Goal: Task Accomplishment & Management: Complete application form

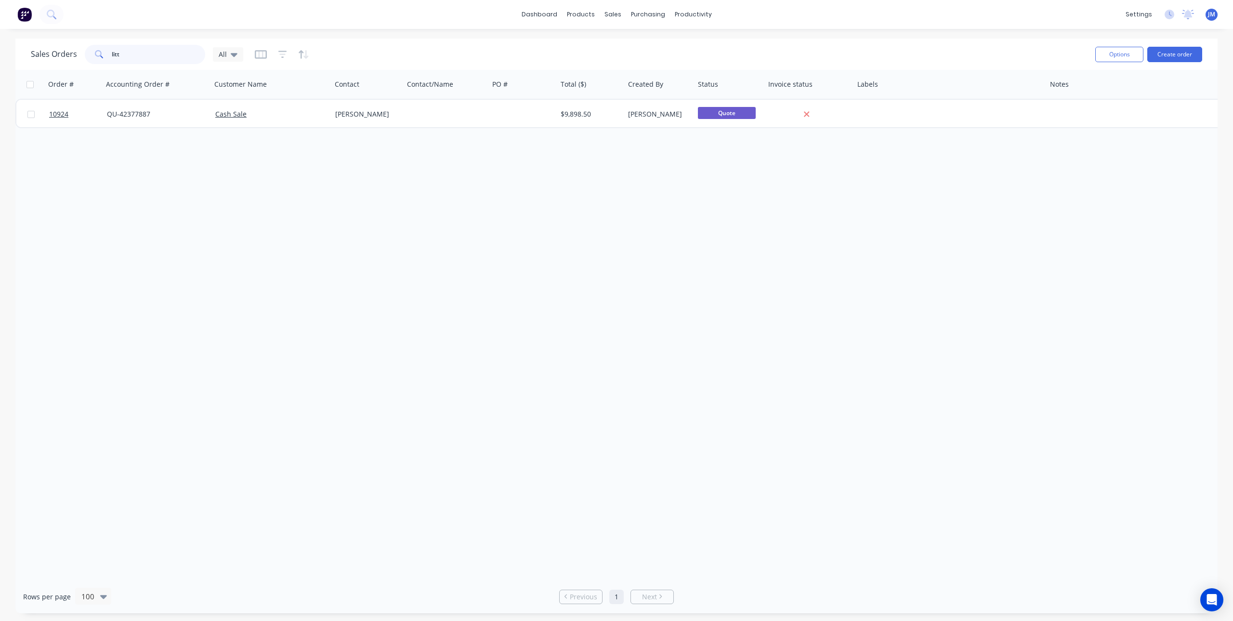
drag, startPoint x: 136, startPoint y: 57, endPoint x: 95, endPoint y: 61, distance: 41.2
click at [95, 61] on div "litt" at bounding box center [145, 54] width 120 height 19
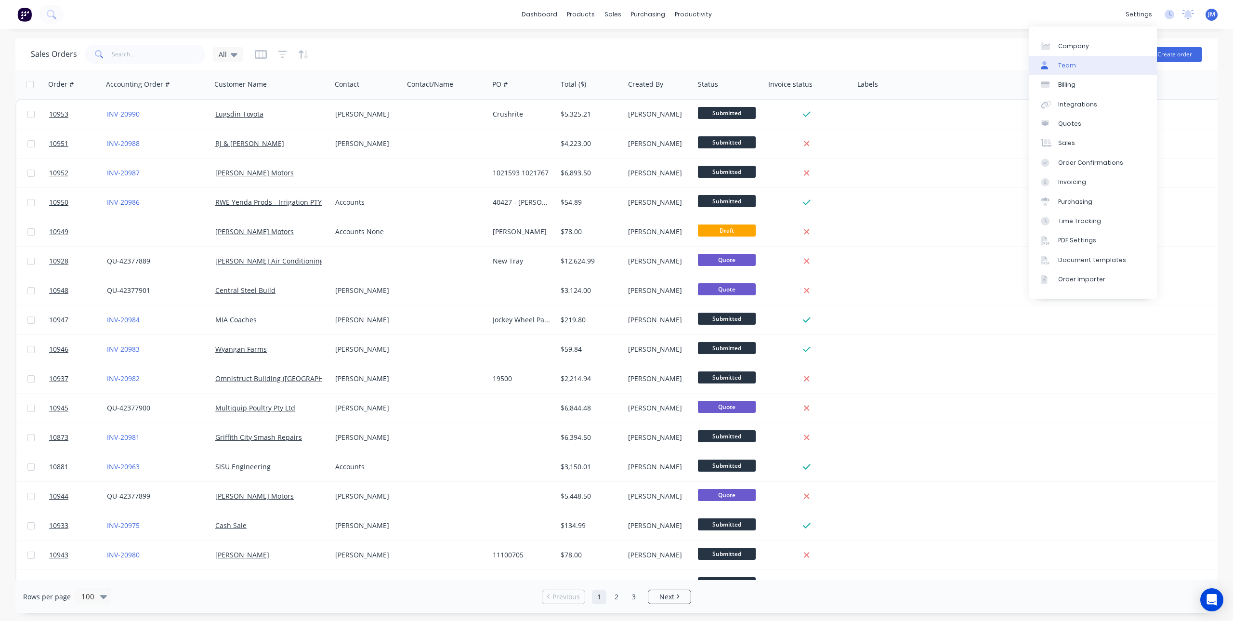
drag, startPoint x: 1176, startPoint y: 59, endPoint x: 1117, endPoint y: 56, distance: 59.8
click at [1176, 59] on button "Create order" at bounding box center [1174, 54] width 55 height 15
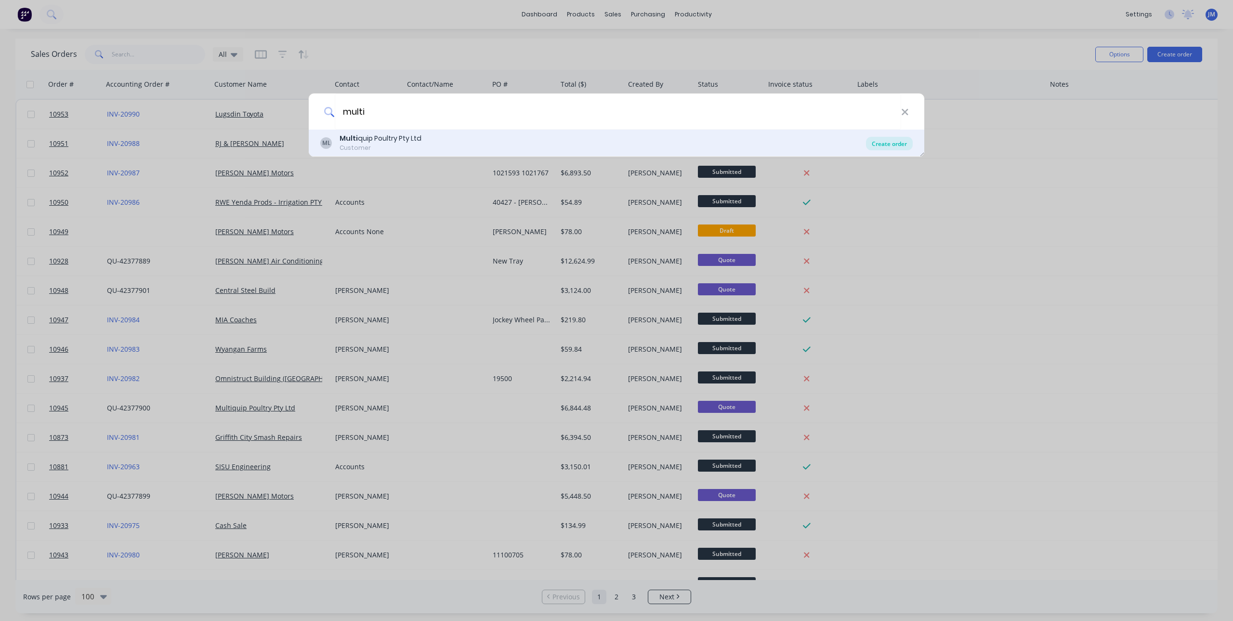
type input "multi"
click at [900, 142] on div "Create order" at bounding box center [889, 143] width 47 height 13
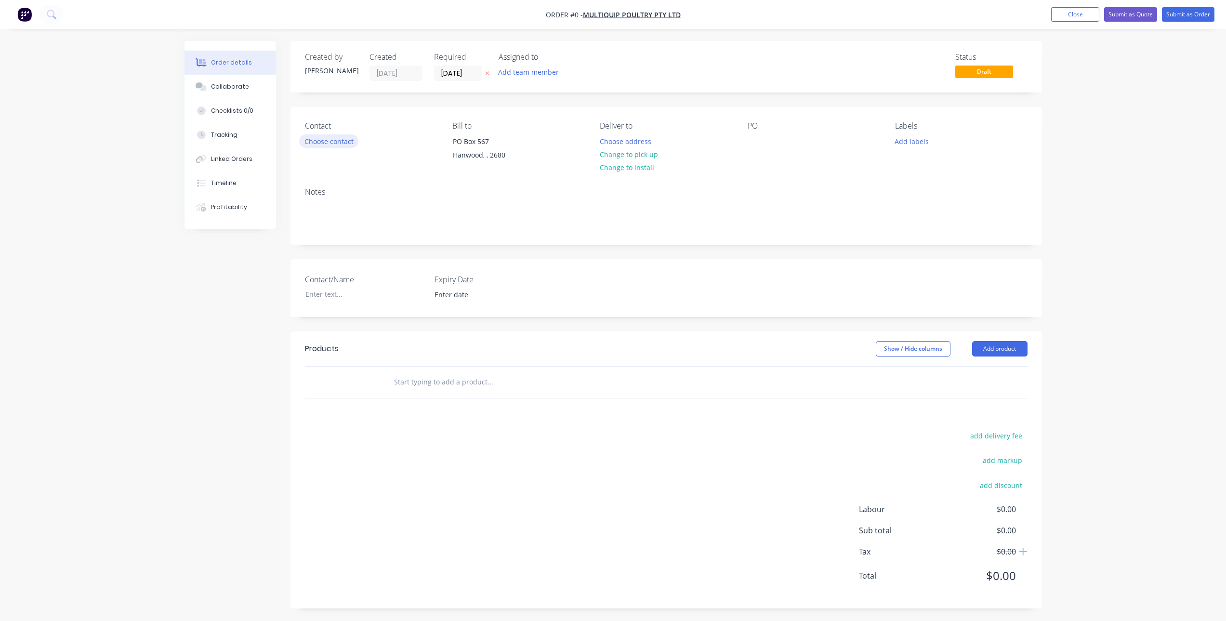
click at [339, 143] on button "Choose contact" at bounding box center [328, 140] width 59 height 13
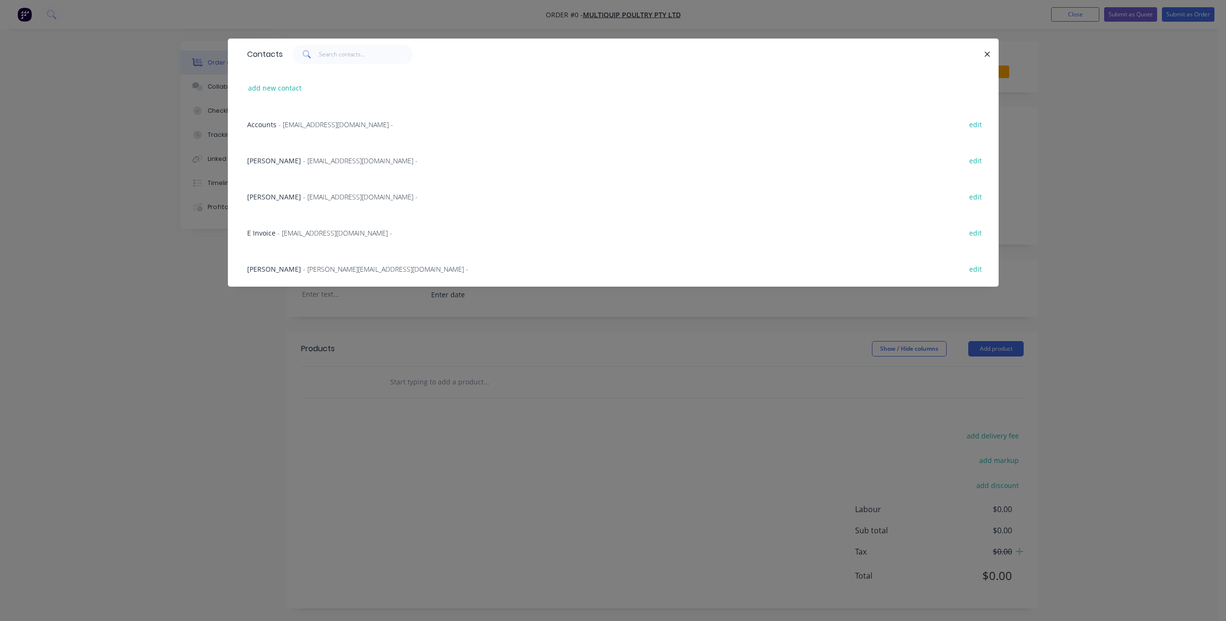
click at [303, 273] on span "- [PERSON_NAME][EMAIL_ADDRESS][DOMAIN_NAME] -" at bounding box center [385, 268] width 165 height 9
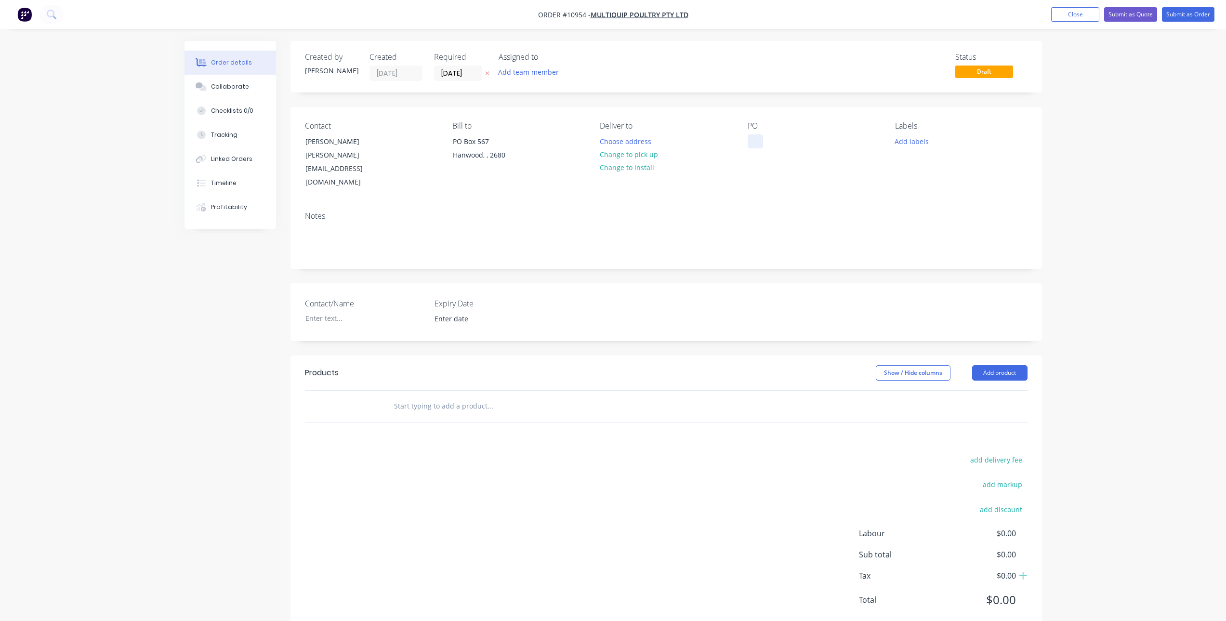
click at [751, 138] on div at bounding box center [754, 141] width 15 height 14
click at [470, 396] on input "text" at bounding box center [489, 405] width 193 height 19
type input "f"
type input "FIT NEW SKID PLATE"
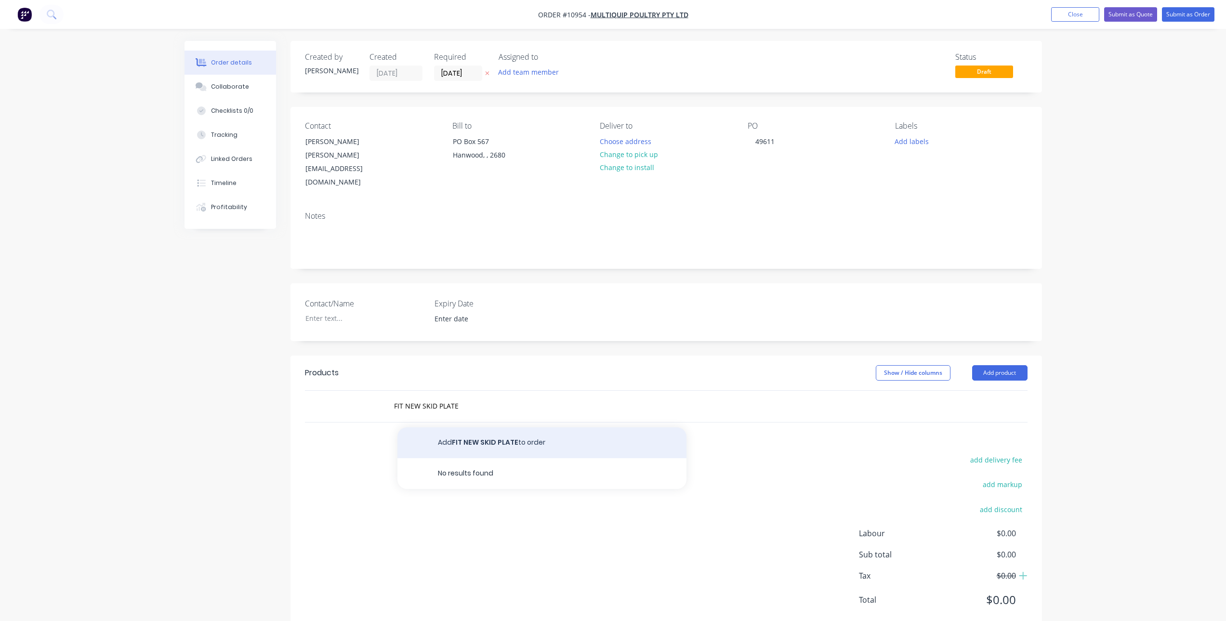
click at [512, 427] on button "Add FIT NEW SKID PLATE to order" at bounding box center [541, 442] width 289 height 31
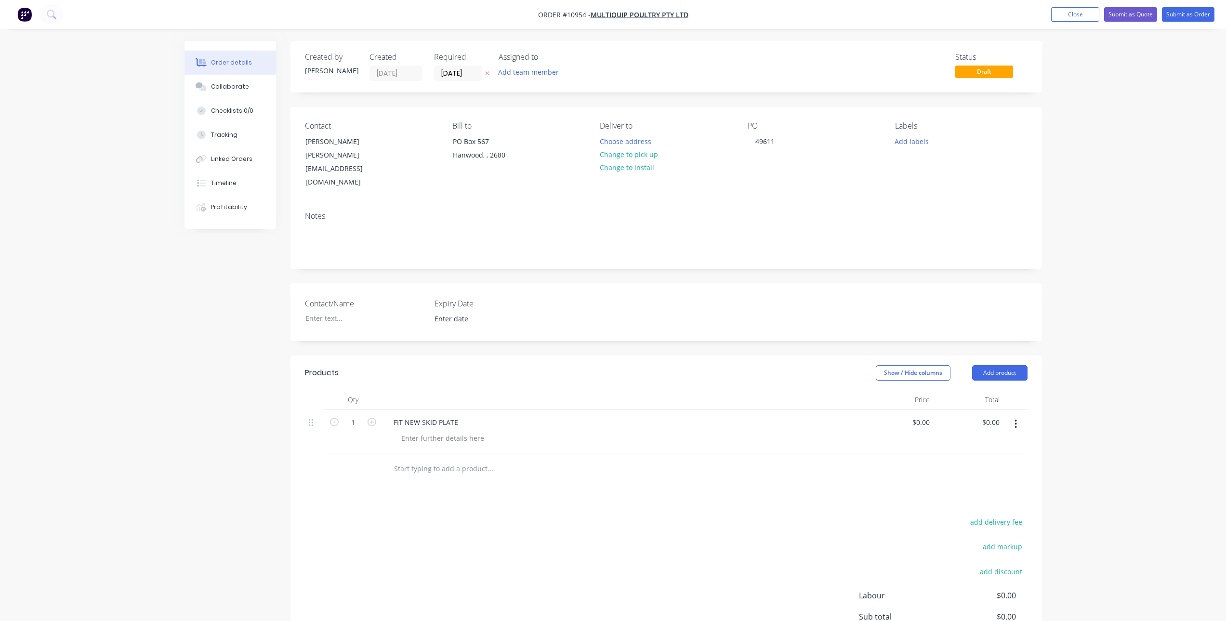
click at [466, 415] on div "FIT NEW SKID PLATE" at bounding box center [623, 422] width 474 height 14
click at [459, 415] on div "FIT NEW SKID PLATE" at bounding box center [426, 422] width 80 height 14
click at [522, 469] on div "Products Show / Hide columns Add product Qty Price Total 1 FIT NEW SKID PLATE T…" at bounding box center [665, 524] width 751 height 339
click at [920, 415] on div "0 $0.00" at bounding box center [920, 422] width 26 height 14
type input "$6,222.25"
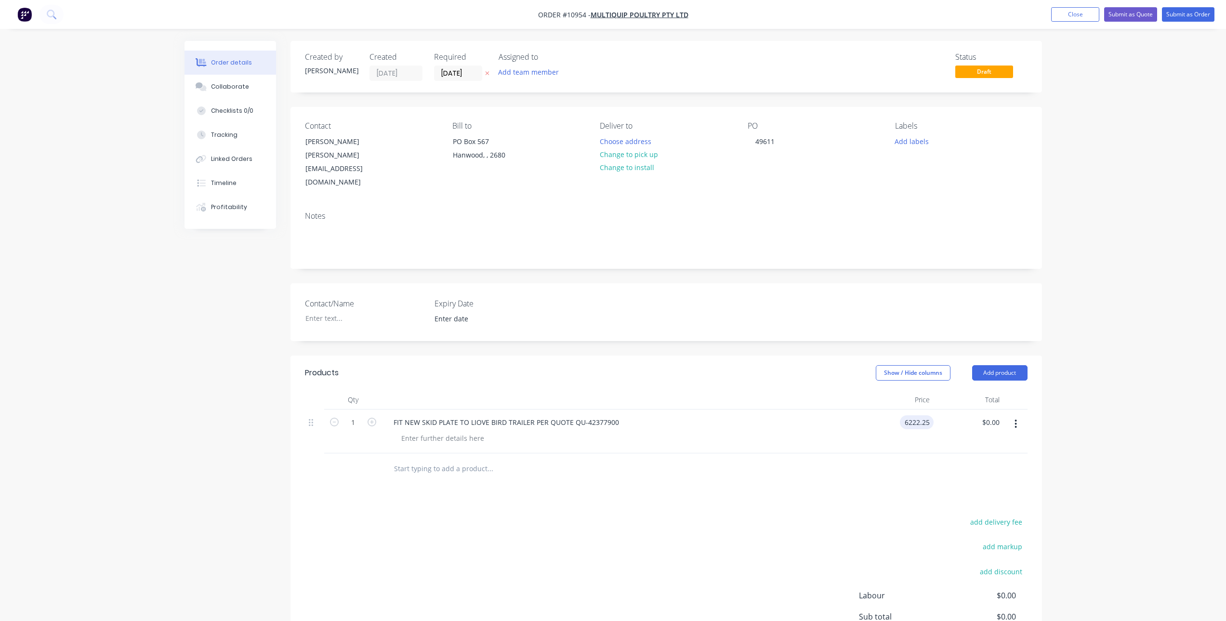
type input "$6,222.25"
click at [772, 470] on div "Products Show / Hide columns Add product Qty Price Total 1 FIT NEW SKID PLATE T…" at bounding box center [665, 524] width 751 height 339
click at [457, 459] on input "text" at bounding box center [489, 468] width 193 height 19
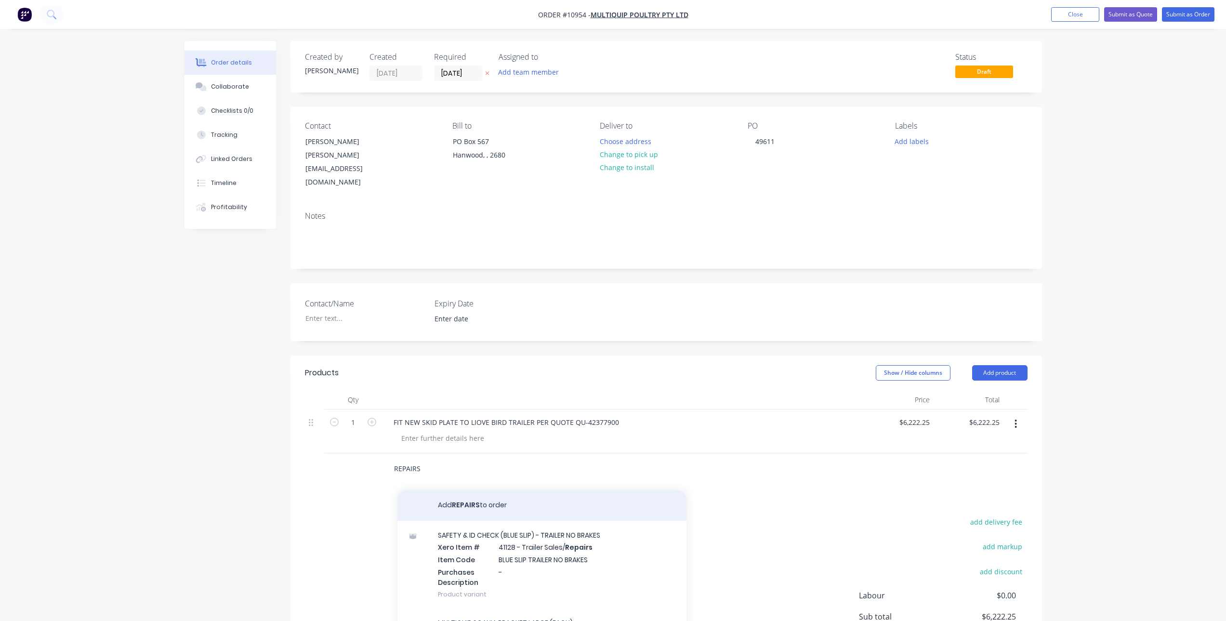
type input "REPAIRS"
click at [463, 490] on button "Add REPAIRS to order" at bounding box center [541, 505] width 289 height 31
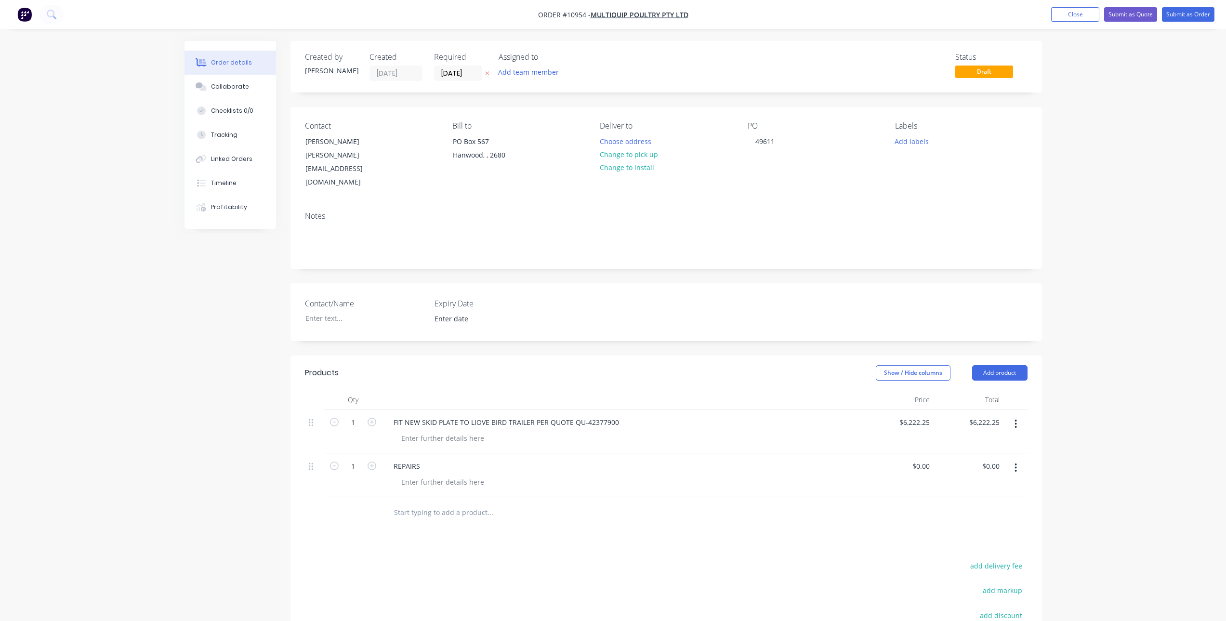
click at [429, 459] on div "REPAIRS" at bounding box center [623, 466] width 474 height 14
drag, startPoint x: 420, startPoint y: 438, endPoint x: 428, endPoint y: 438, distance: 8.2
click at [423, 459] on div "REPAIRS" at bounding box center [407, 466] width 42 height 14
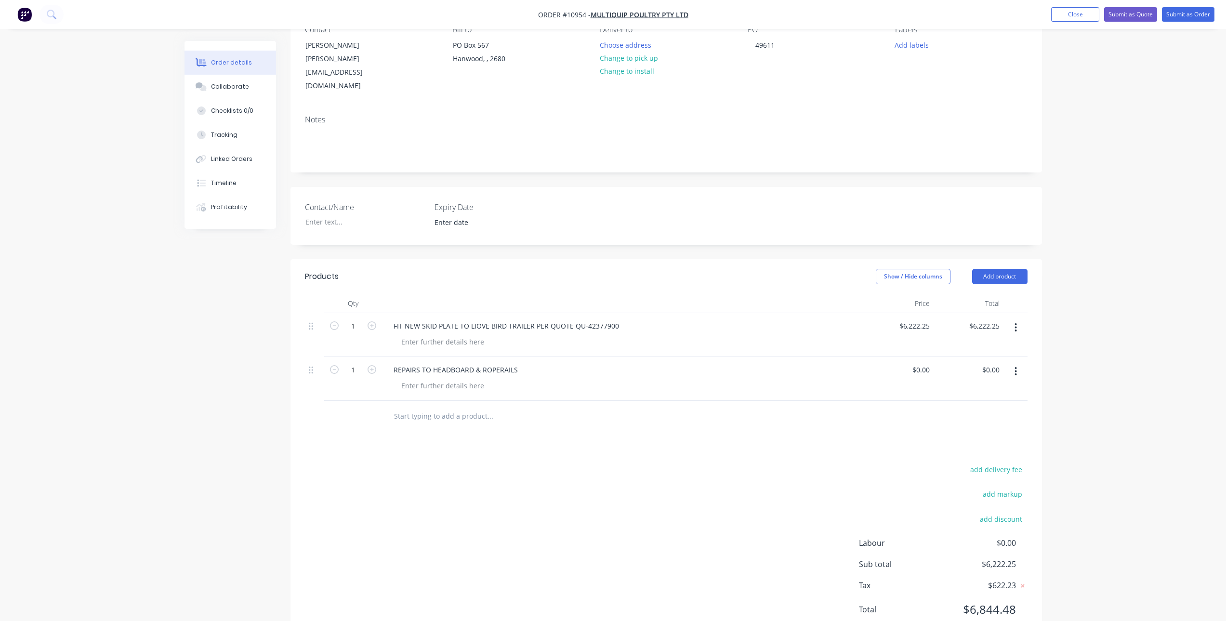
scroll to position [108, 0]
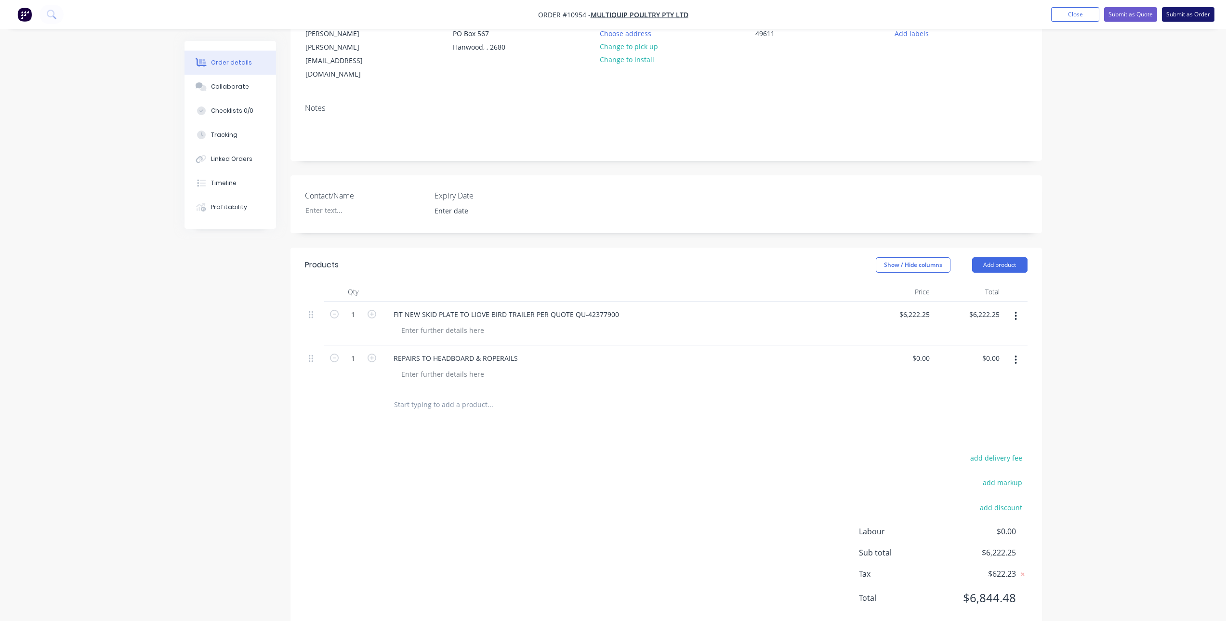
click at [1194, 13] on button "Submit as Order" at bounding box center [1188, 14] width 52 height 14
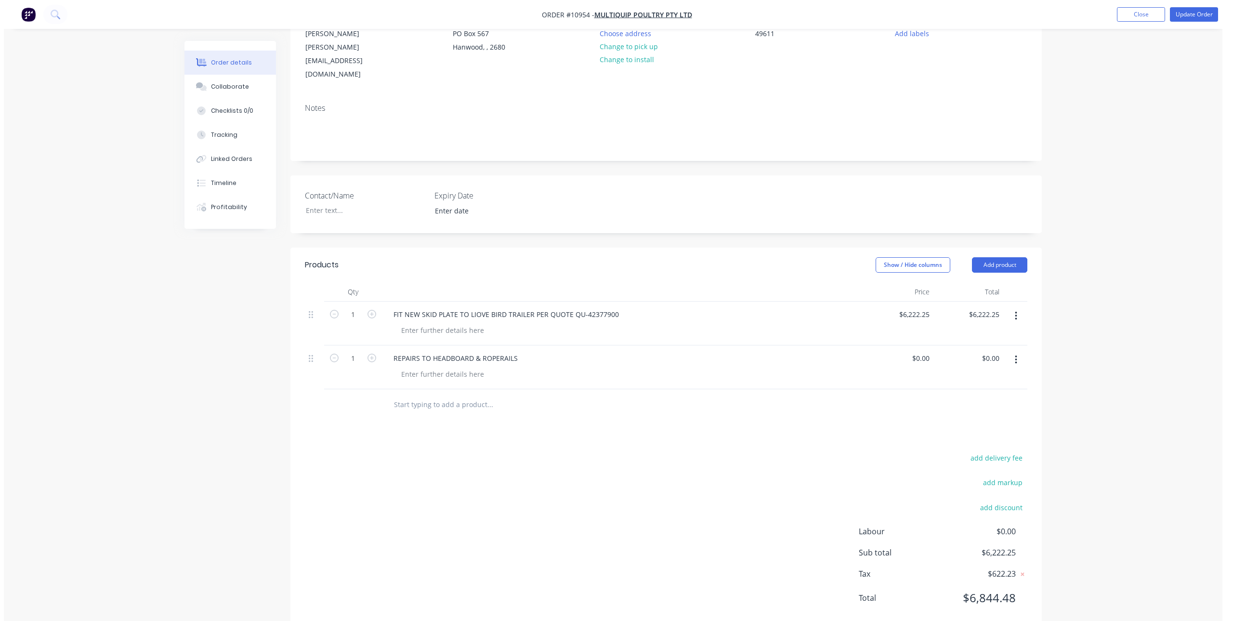
scroll to position [0, 0]
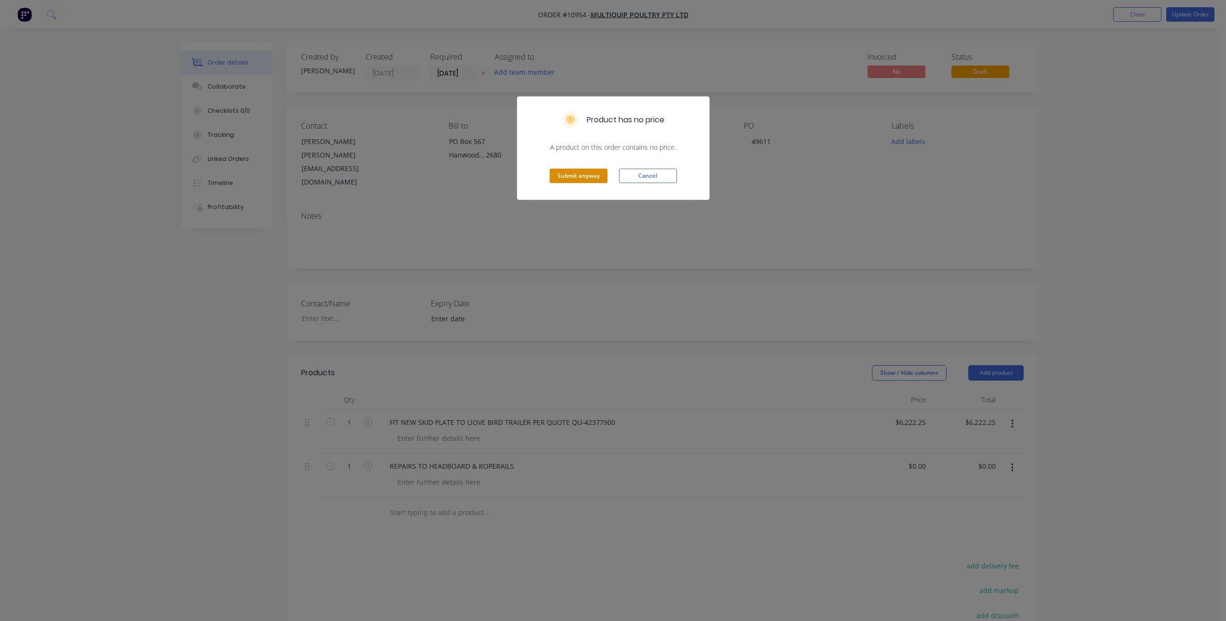
click at [575, 177] on button "Submit anyway" at bounding box center [578, 176] width 58 height 14
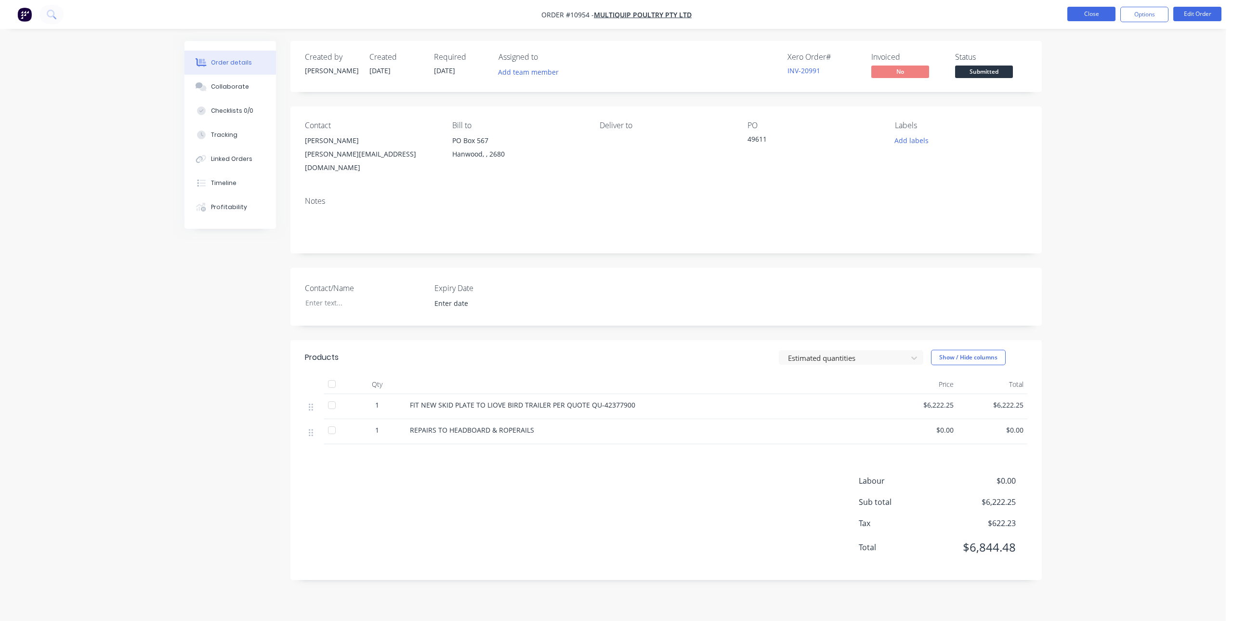
click at [1095, 18] on button "Close" at bounding box center [1091, 14] width 48 height 14
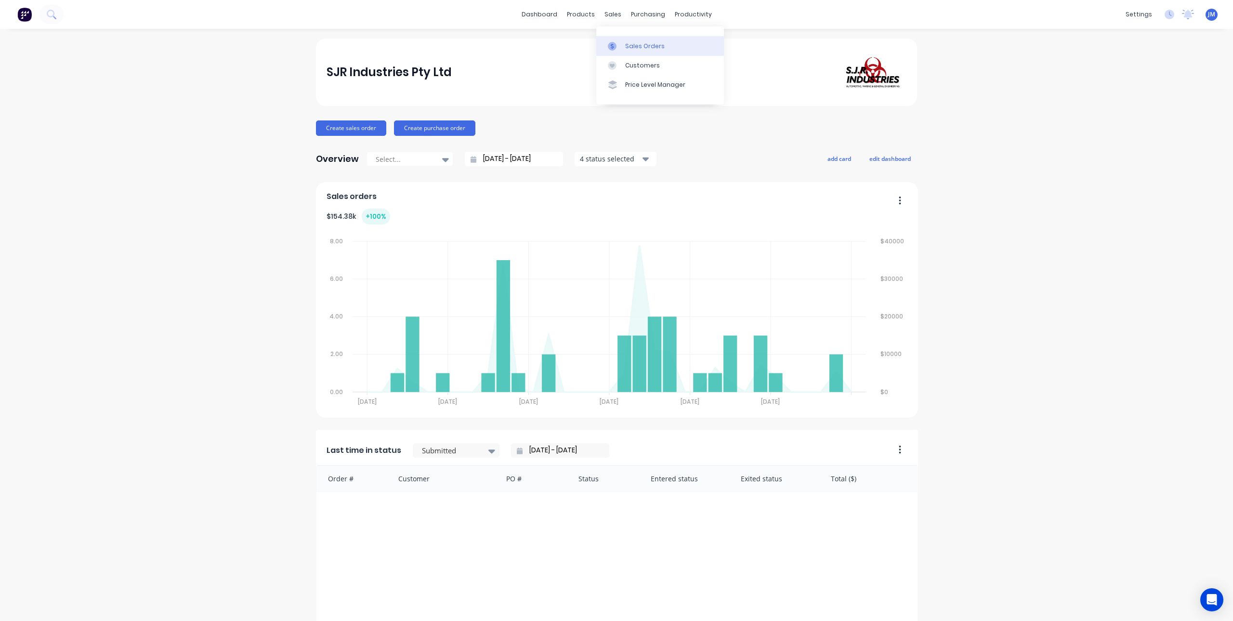
click at [620, 42] on div at bounding box center [615, 46] width 14 height 9
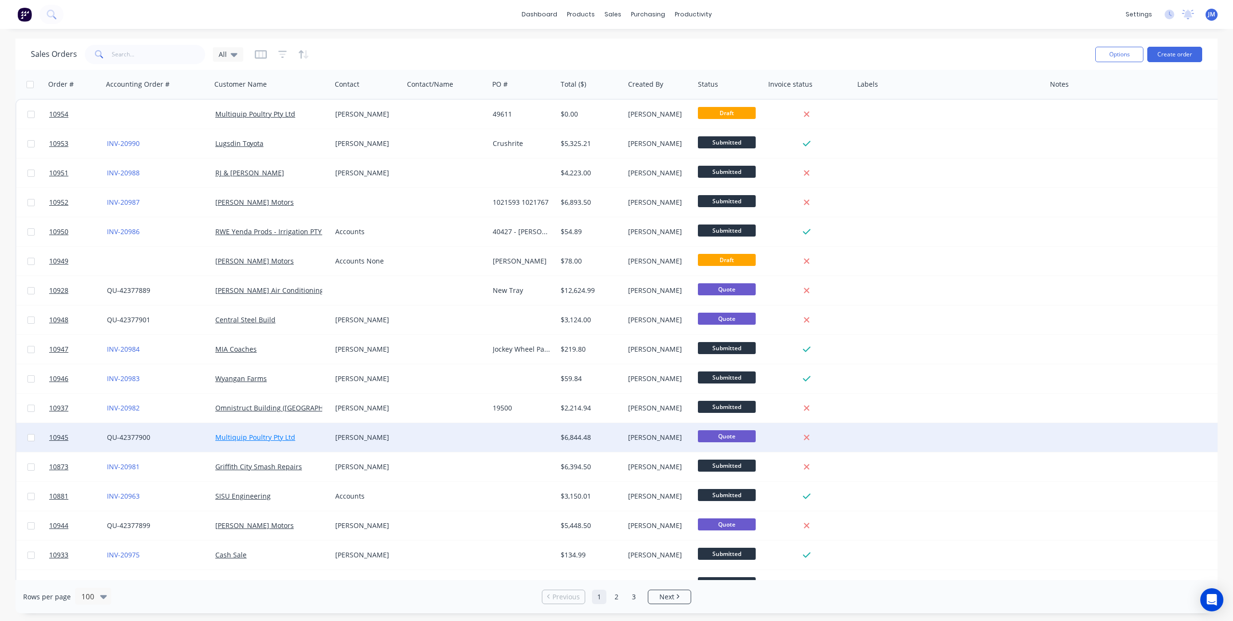
click at [252, 436] on link "Multiquip Poultry Pty Ltd" at bounding box center [255, 436] width 80 height 9
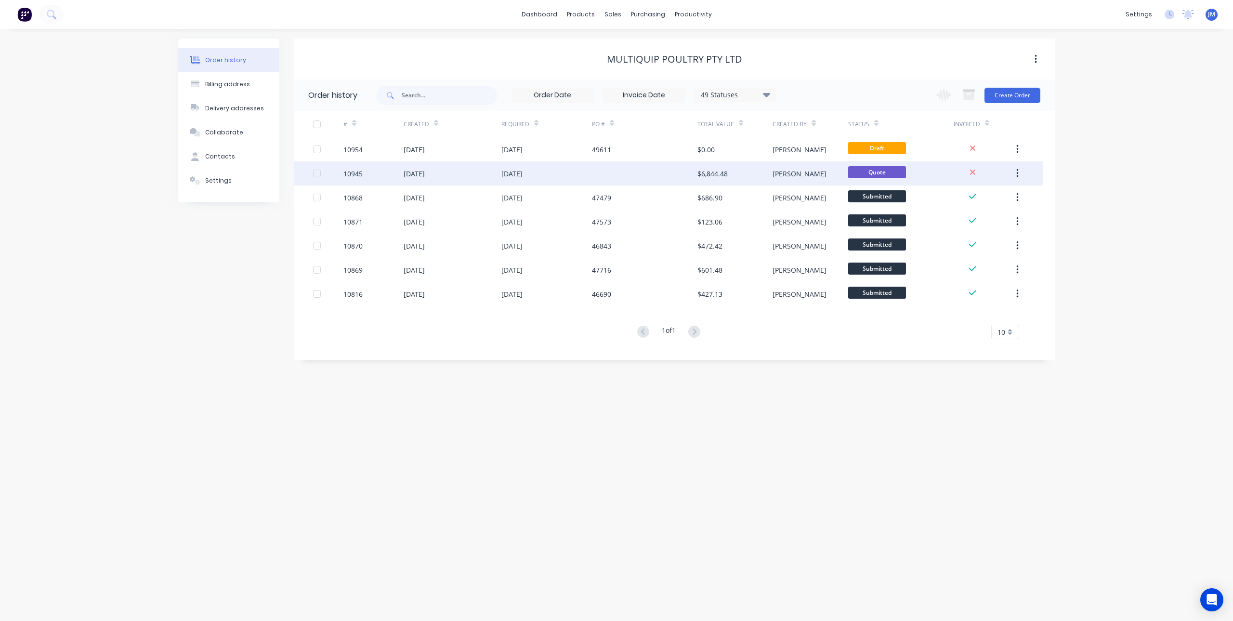
click at [446, 175] on div "[DATE]" at bounding box center [453, 173] width 98 height 24
